Goal: Transaction & Acquisition: Purchase product/service

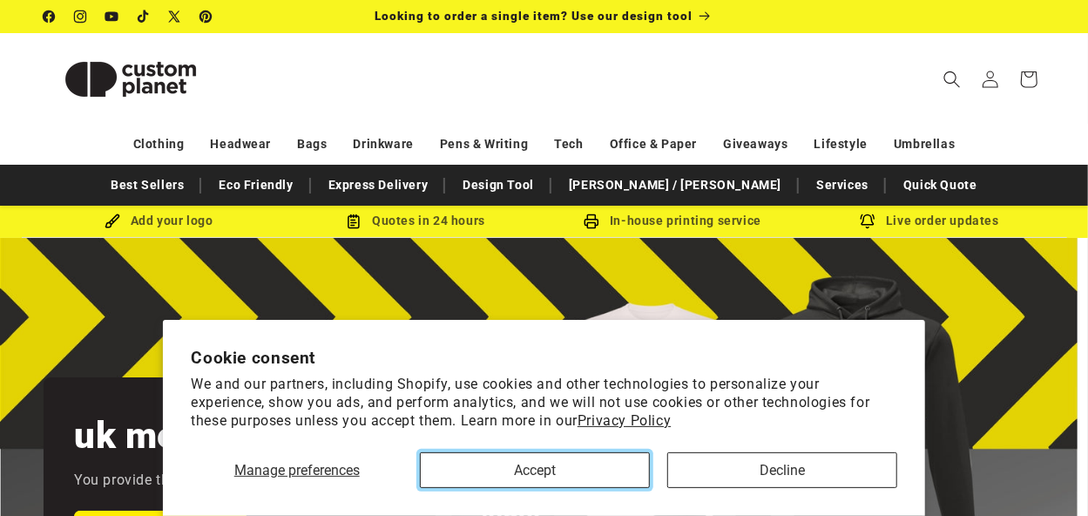
click at [560, 462] on button "Accept" at bounding box center [535, 470] width 230 height 36
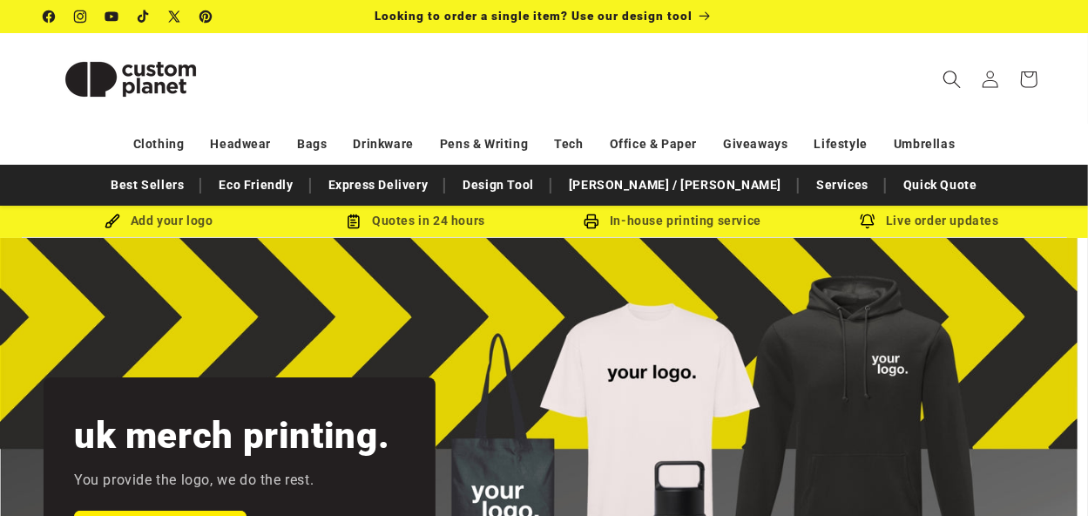
click at [948, 75] on icon "Search" at bounding box center [952, 79] width 18 height 18
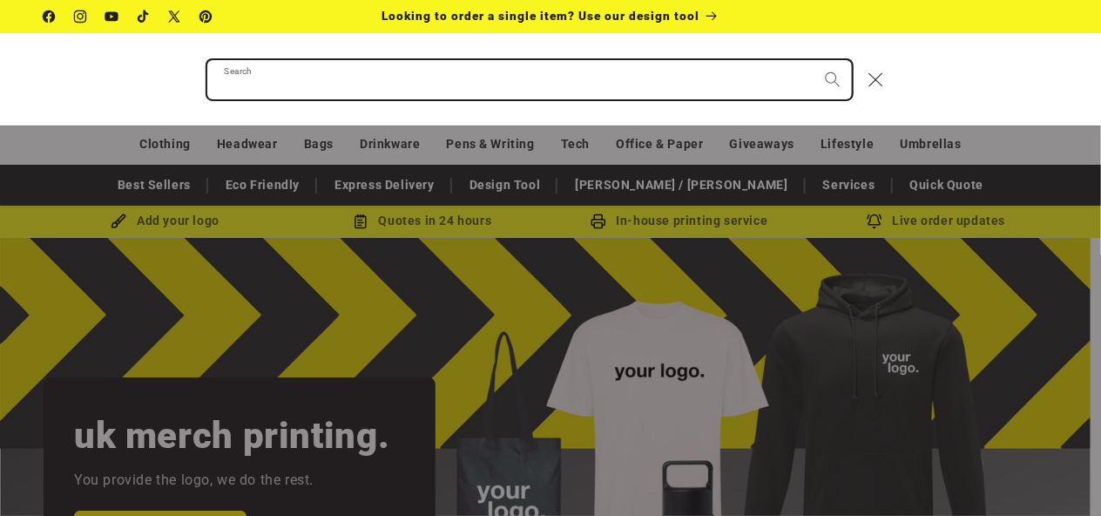
click at [455, 75] on input "Search" at bounding box center [529, 79] width 645 height 39
paste input "*****"
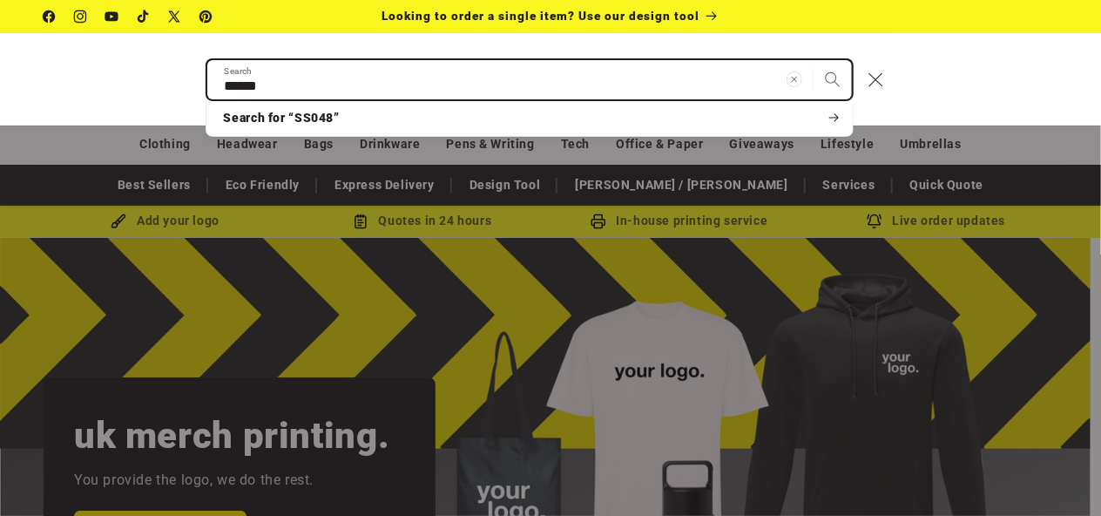
type input "*****"
click at [814, 60] on button "Search" at bounding box center [833, 79] width 38 height 38
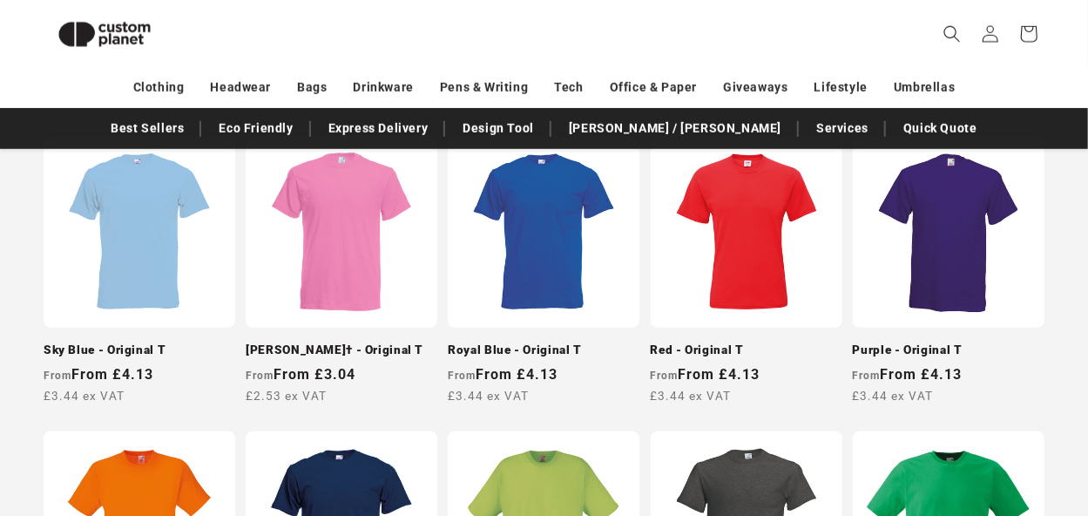
scroll to position [656, 0]
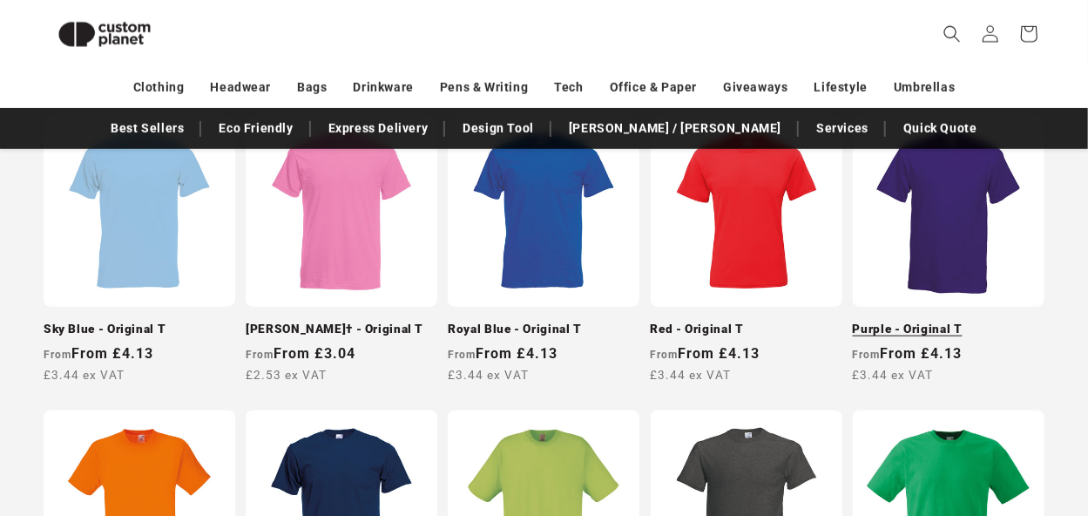
click at [943, 321] on link "Purple - Original T" at bounding box center [949, 329] width 192 height 16
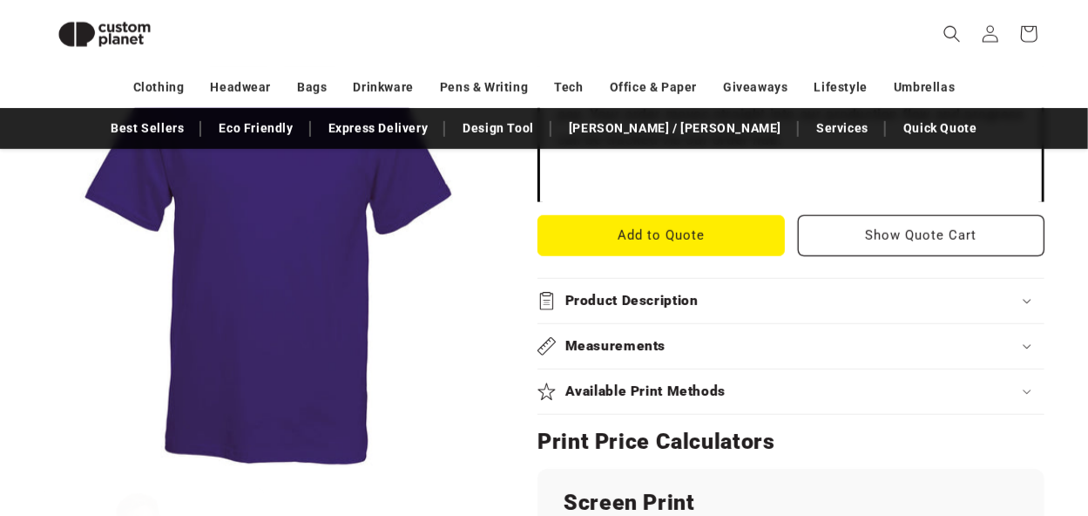
scroll to position [684, 0]
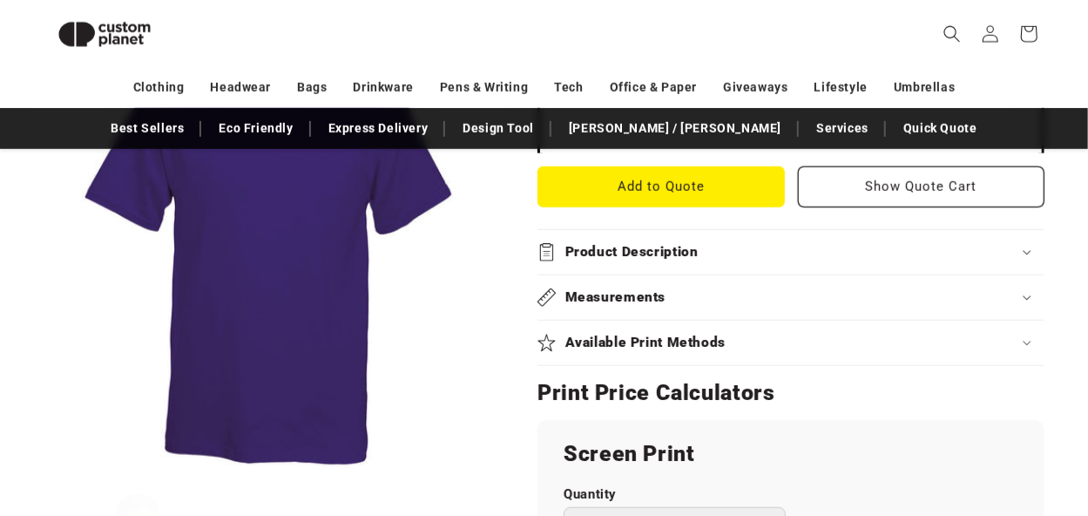
click at [1024, 250] on icon at bounding box center [1027, 252] width 9 height 5
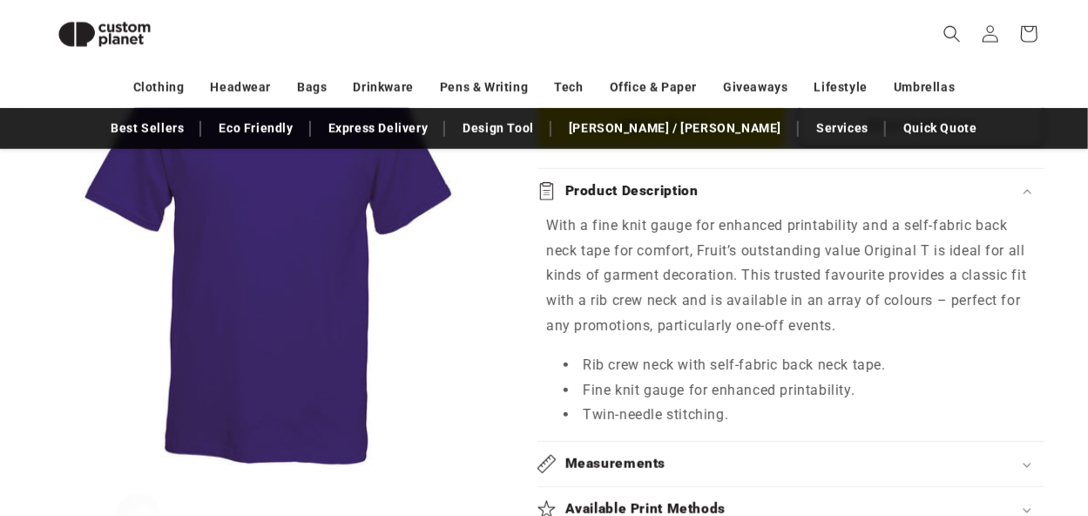
scroll to position [766, 0]
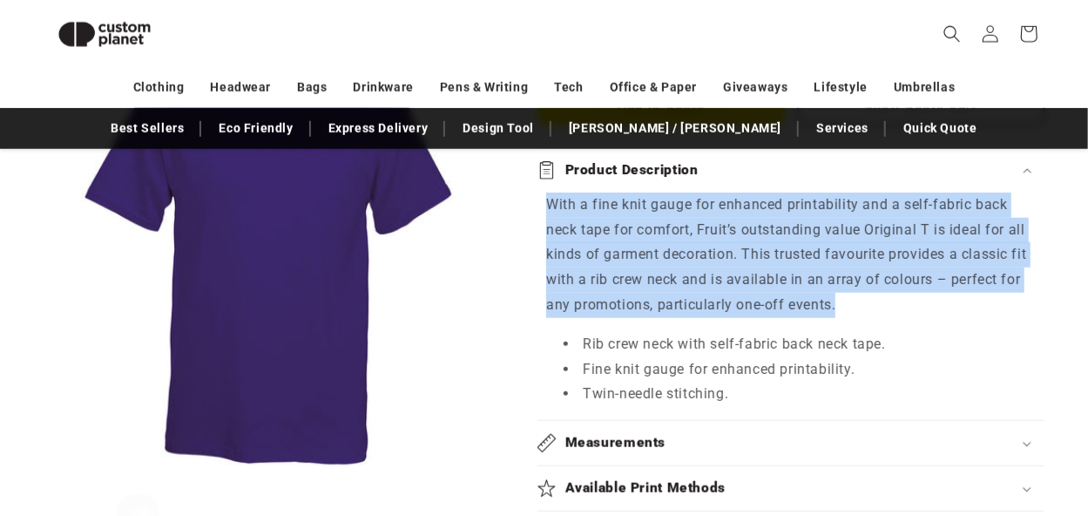
drag, startPoint x: 551, startPoint y: 202, endPoint x: 862, endPoint y: 295, distance: 325.5
click at [862, 295] on p "With a fine knit gauge for enhanced printability and a self-fabric back neck ta…" at bounding box center [791, 255] width 490 height 125
click at [720, 274] on p "With a fine knit gauge for enhanced printability and a self-fabric back neck ta…" at bounding box center [791, 255] width 490 height 125
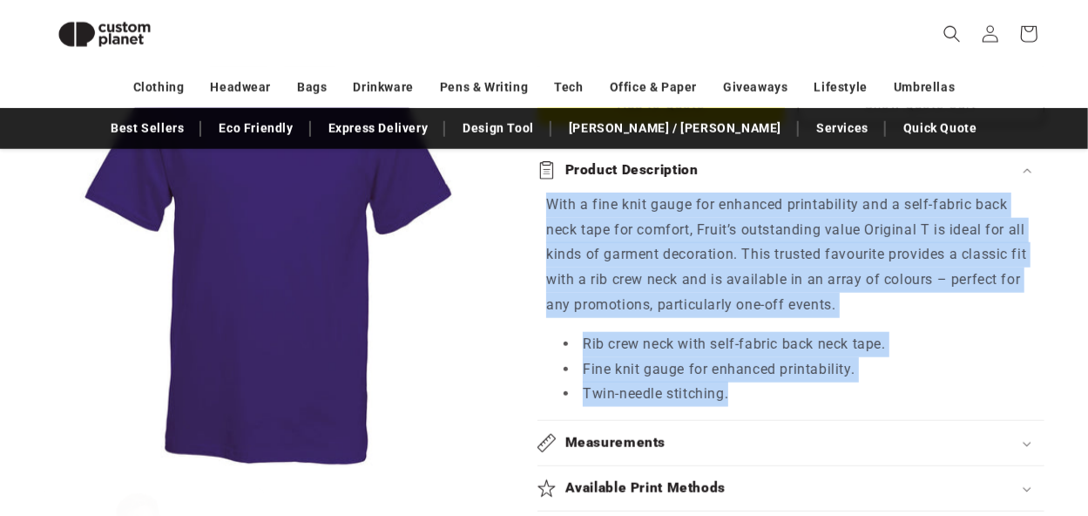
drag, startPoint x: 548, startPoint y: 204, endPoint x: 733, endPoint y: 388, distance: 260.5
click at [733, 388] on div "With a fine knit gauge for enhanced printability and a self-fabric back neck ta…" at bounding box center [790, 300] width 507 height 214
copy div "With a fine knit gauge for enhanced printability and a self-fabric back neck ta…"
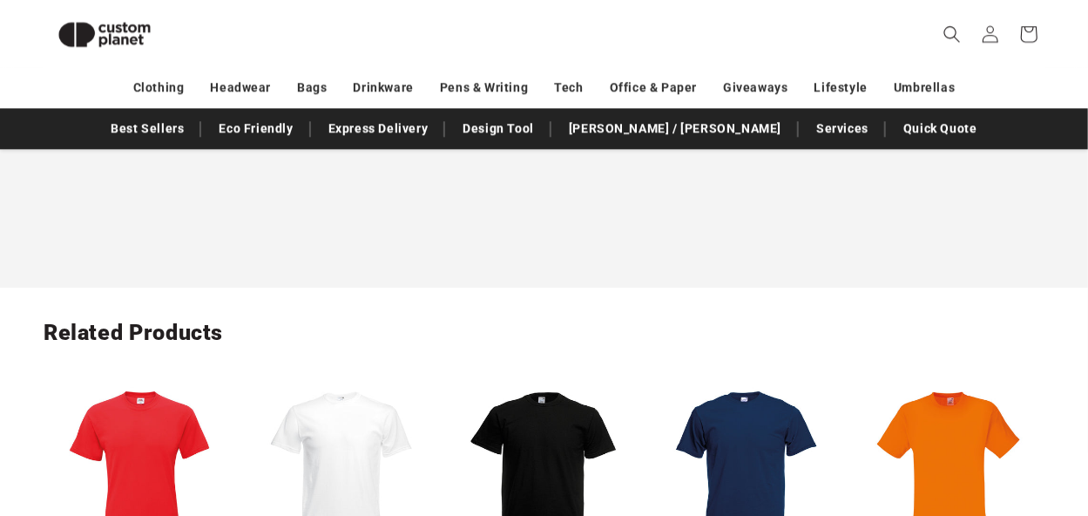
scroll to position [2157, 0]
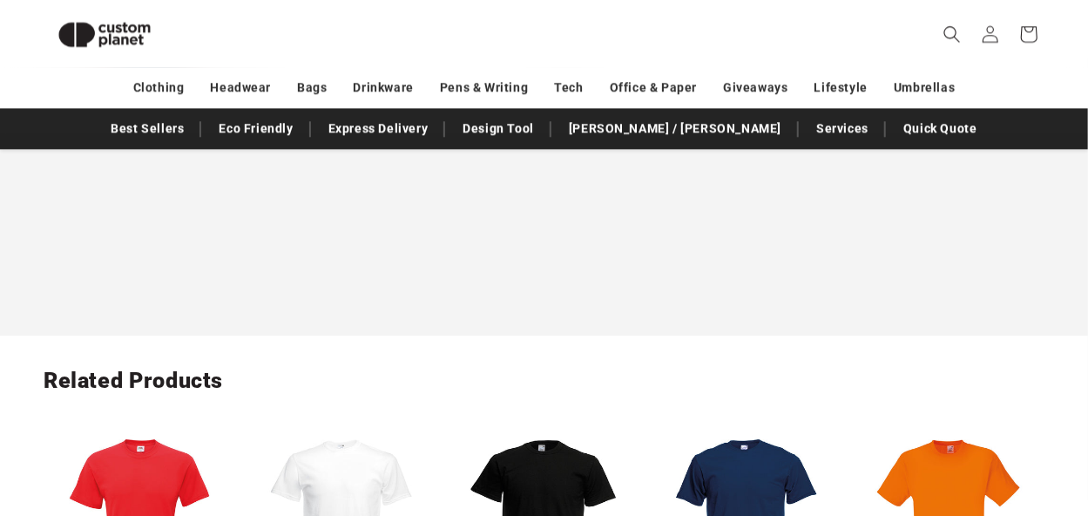
click at [100, 36] on img at bounding box center [105, 34] width 122 height 55
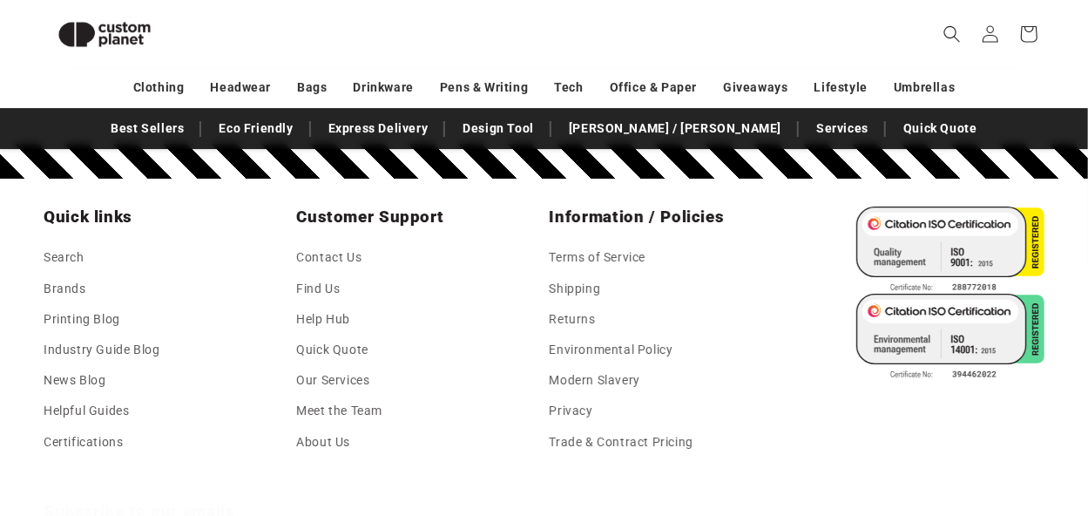
scroll to position [3073, 0]
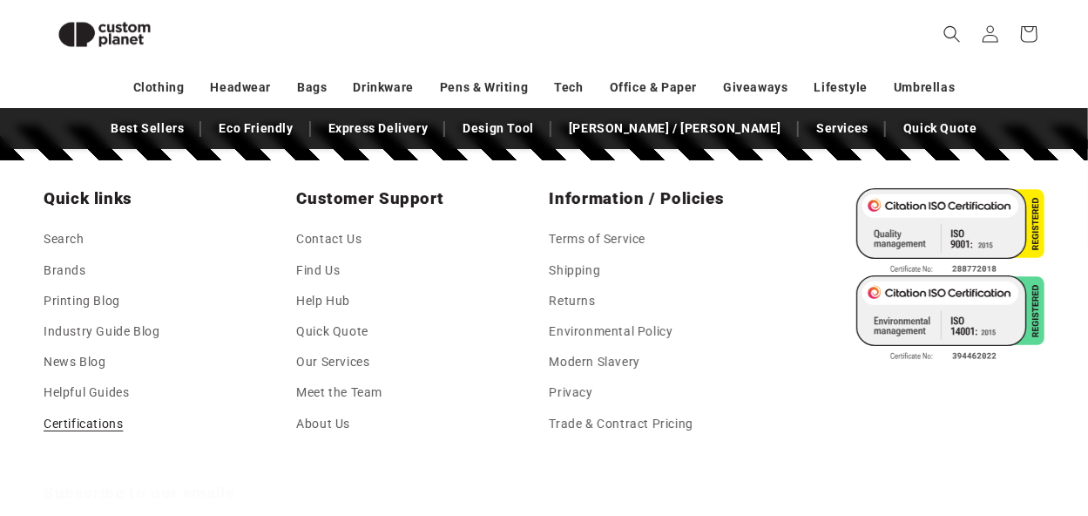
click at [71, 425] on link "Certifications" at bounding box center [83, 424] width 79 height 30
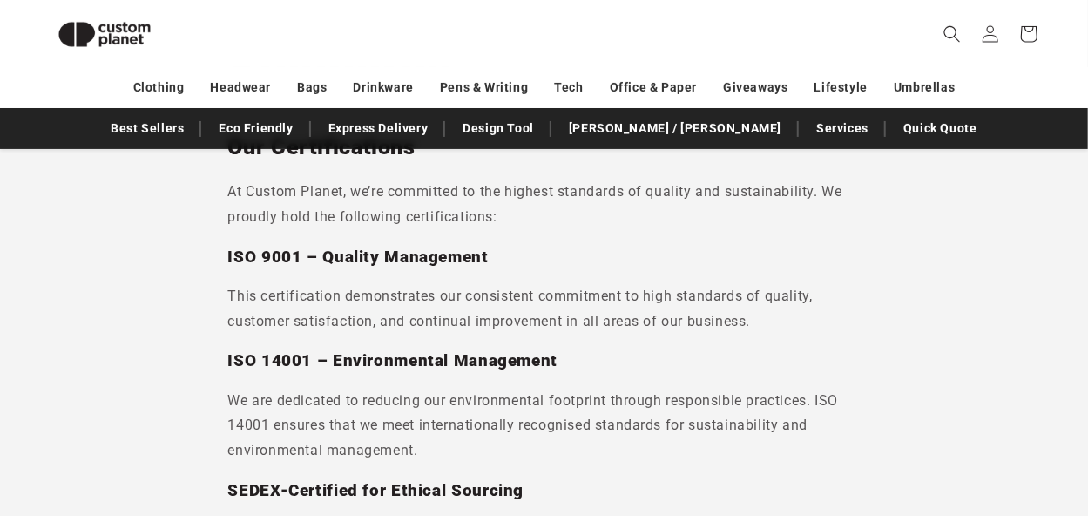
scroll to position [282, 0]
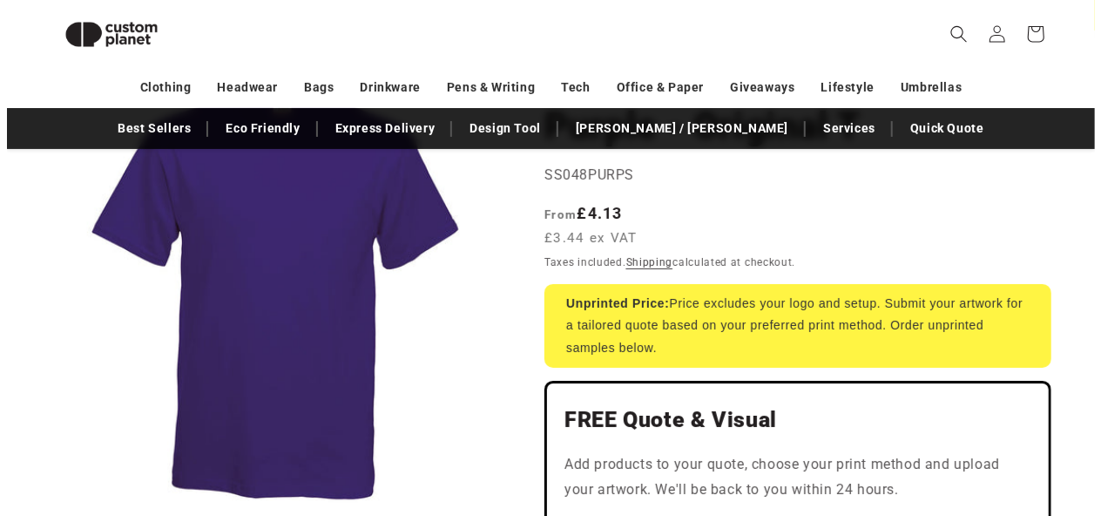
scroll to position [195, 0]
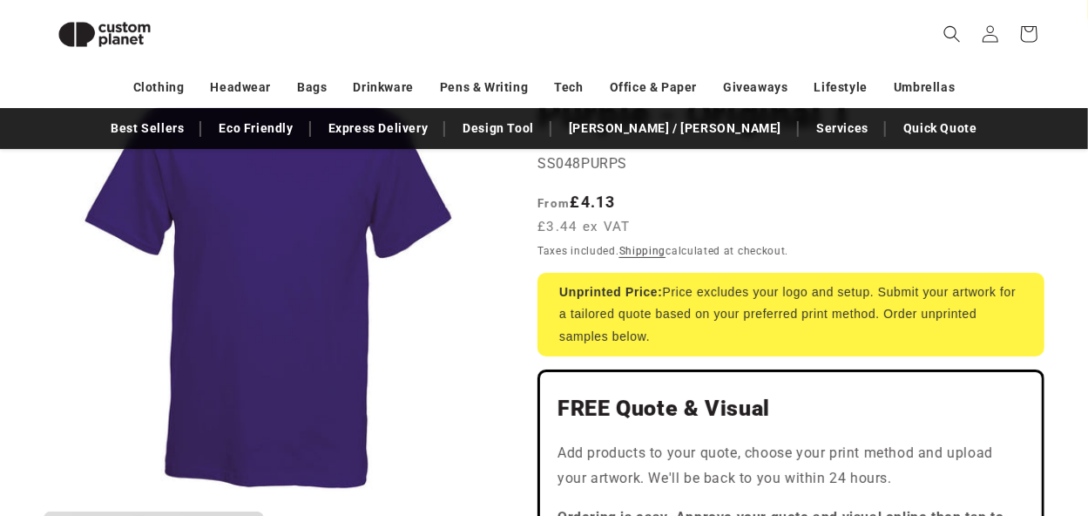
click at [44, 501] on button "Open media 1 in modal" at bounding box center [44, 501] width 0 height 0
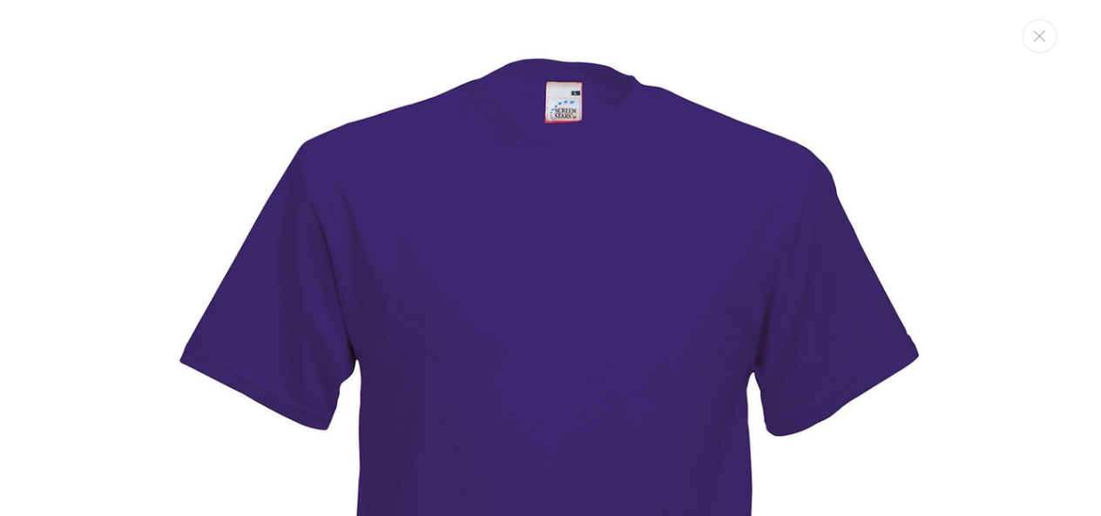
scroll to position [17, 0]
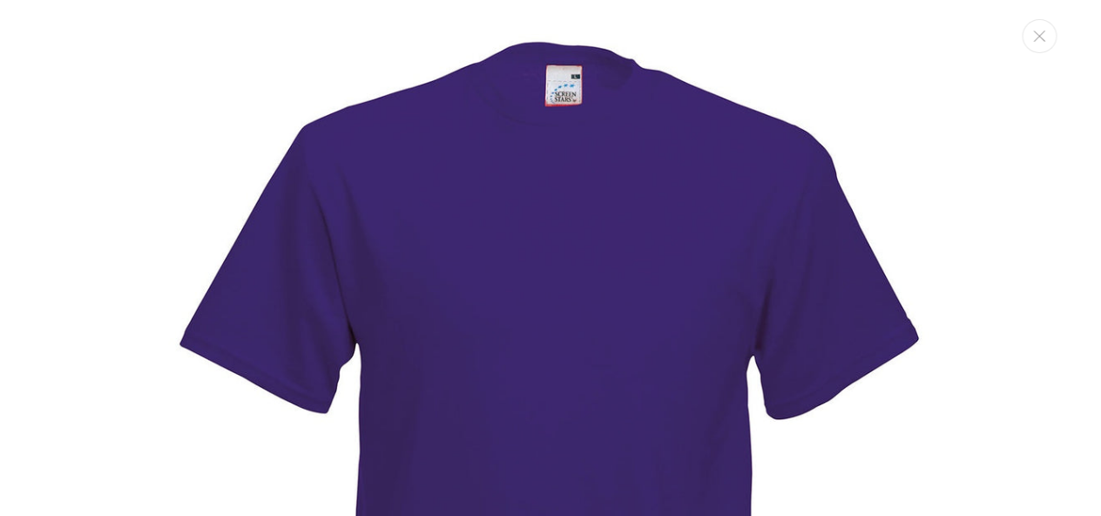
click at [626, 265] on img "Media gallery" at bounding box center [550, 455] width 909 height 909
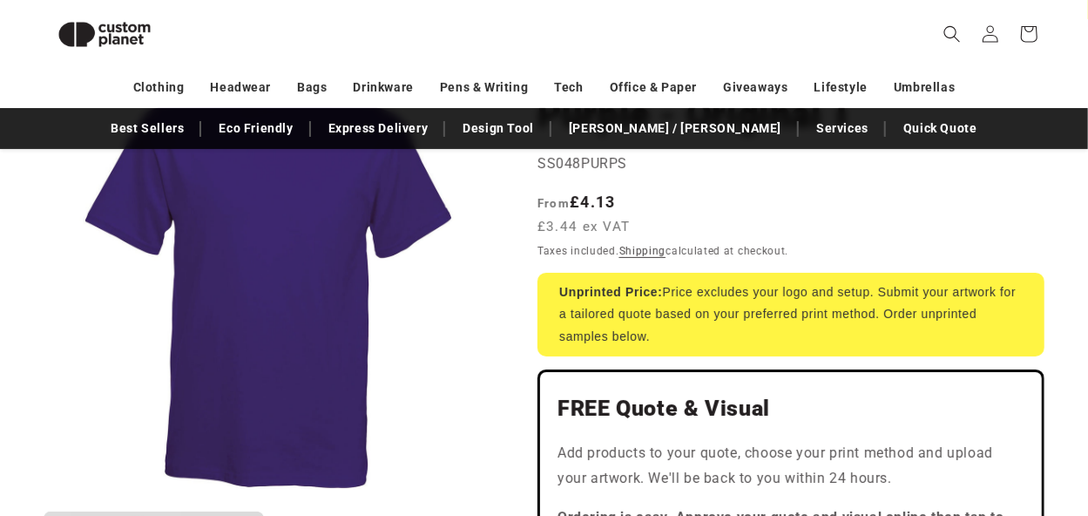
click at [44, 501] on button "Open media 1 in modal" at bounding box center [44, 501] width 0 height 0
drag, startPoint x: 485, startPoint y: 264, endPoint x: 313, endPoint y: 258, distance: 172.6
click at [44, 501] on button "Open media 1 in modal" at bounding box center [44, 501] width 0 height 0
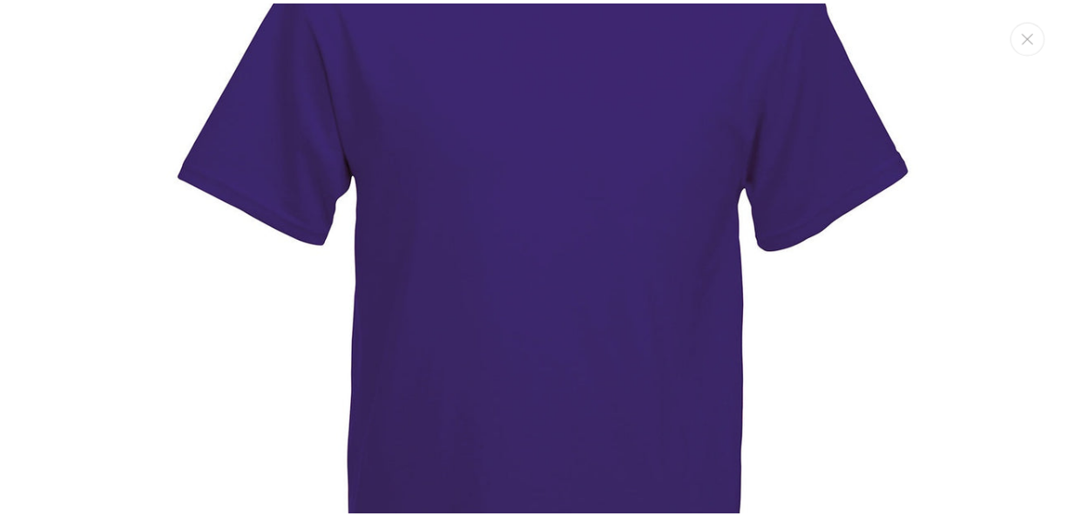
scroll to position [0, 0]
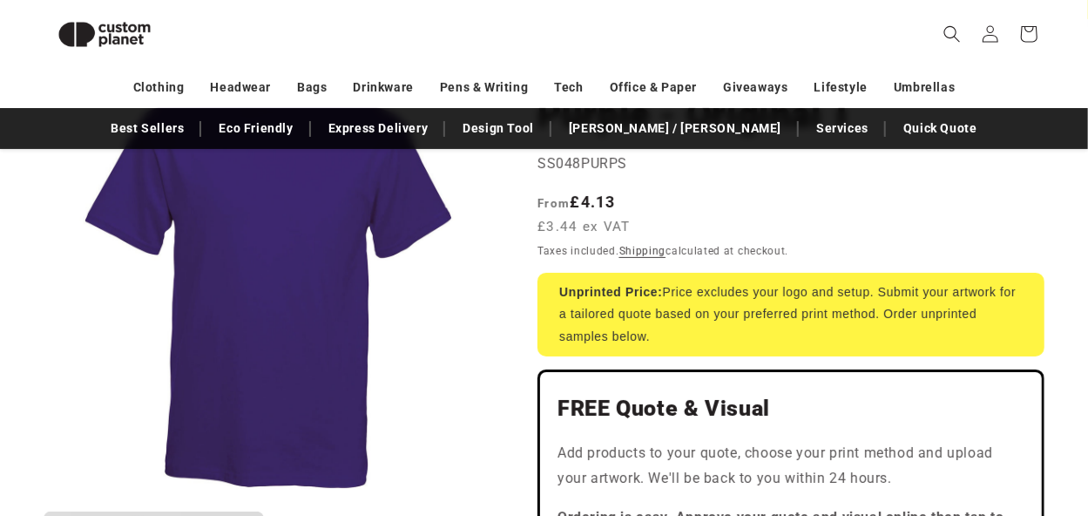
drag, startPoint x: 555, startPoint y: 228, endPoint x: 267, endPoint y: 273, distance: 291.7
click at [44, 501] on button "Open media 1 in modal" at bounding box center [44, 501] width 0 height 0
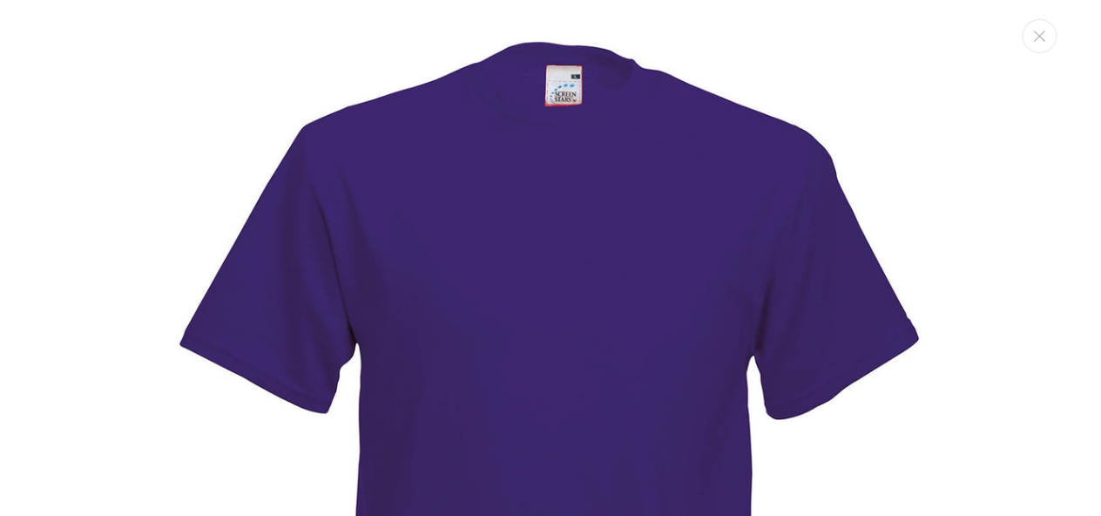
click at [320, 262] on img "Media gallery" at bounding box center [550, 455] width 909 height 909
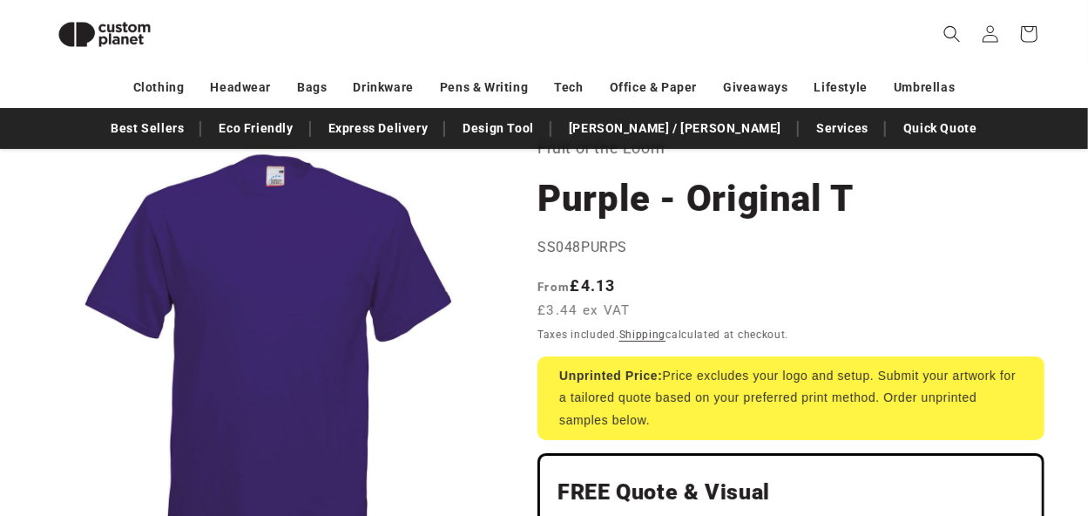
scroll to position [122, 0]
